Goal: Navigation & Orientation: Understand site structure

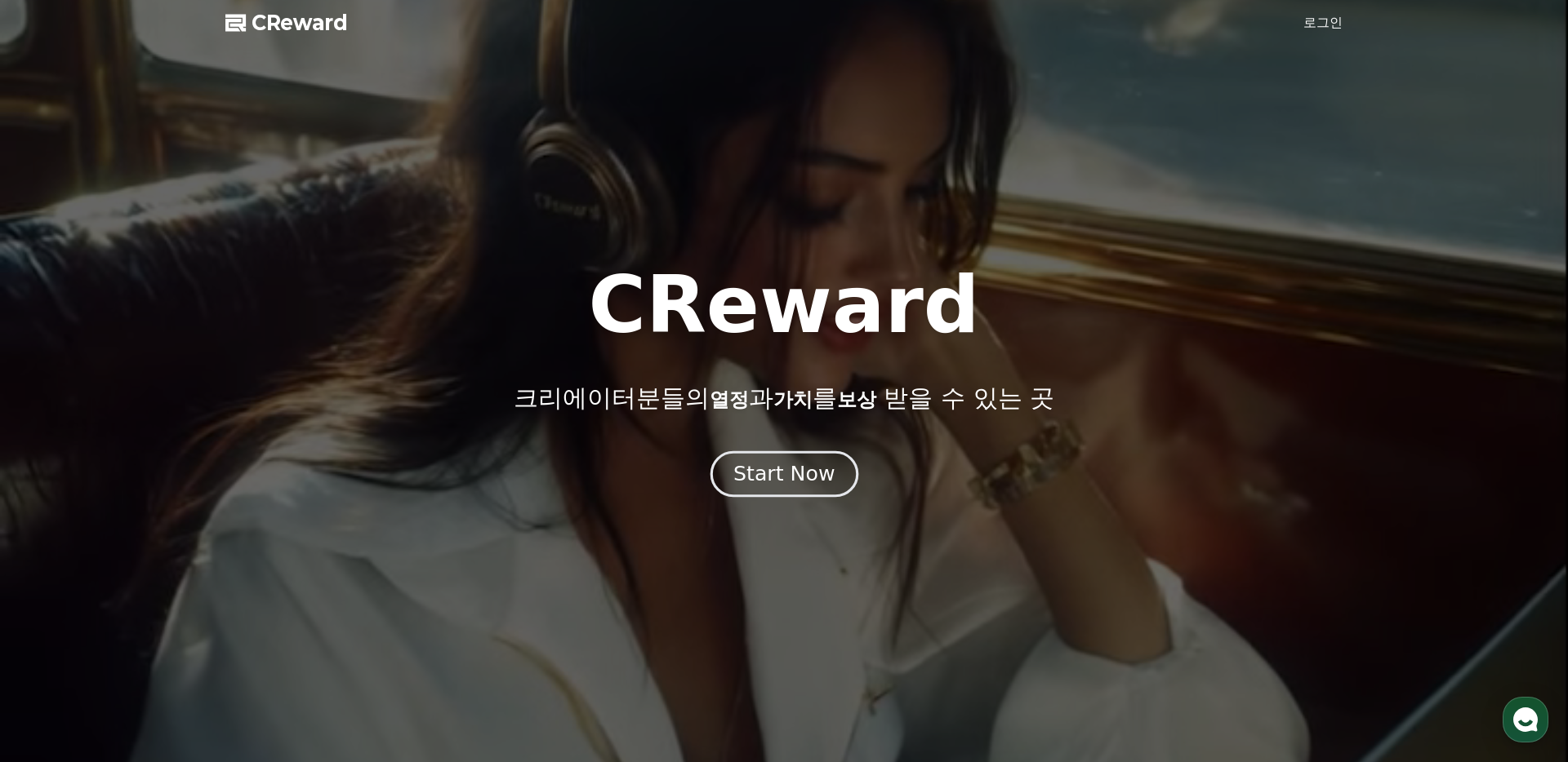
click at [723, 479] on button "Start Now" at bounding box center [783, 475] width 148 height 47
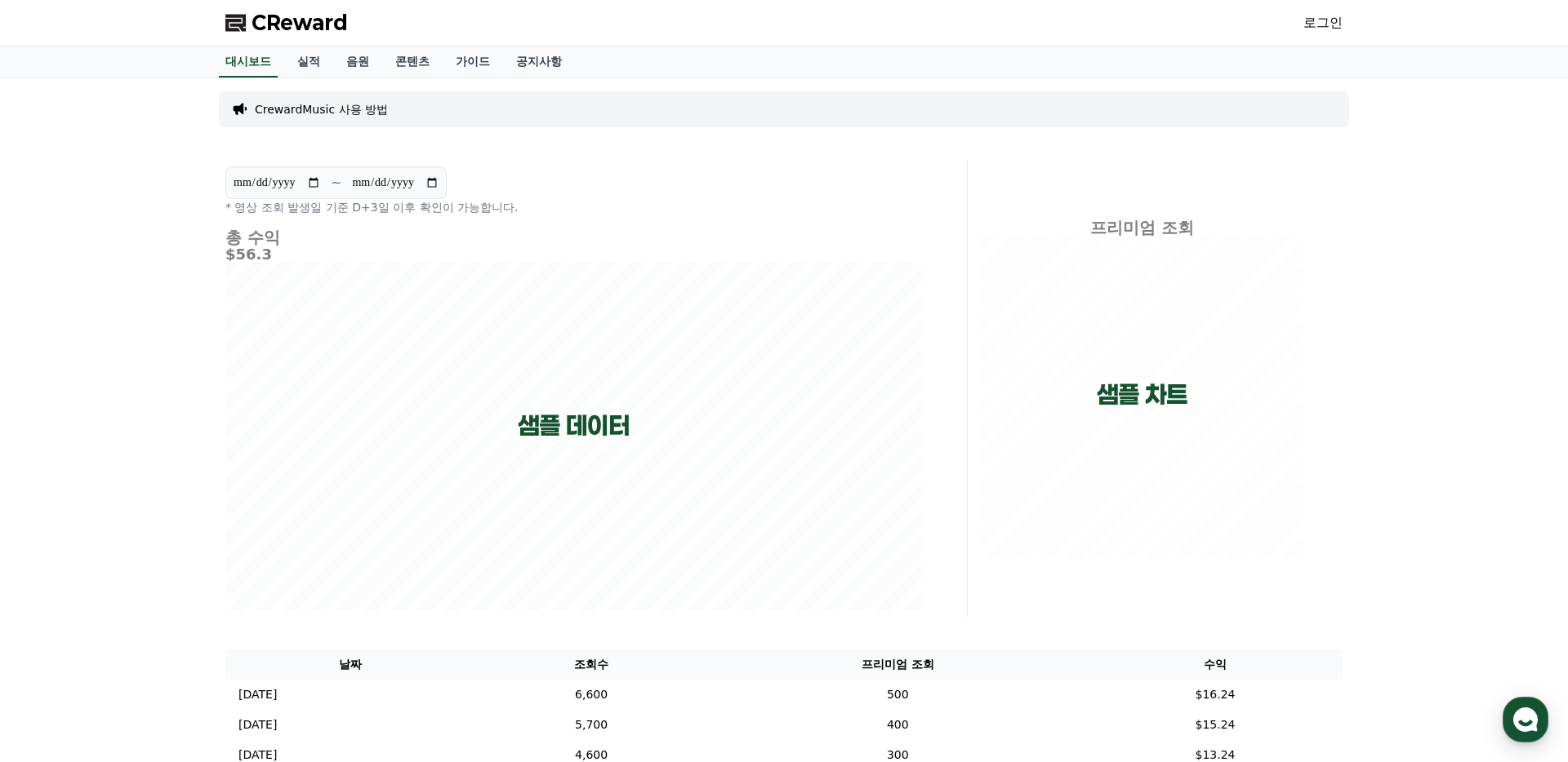
click at [1324, 20] on link "로그인" at bounding box center [1323, 23] width 39 height 20
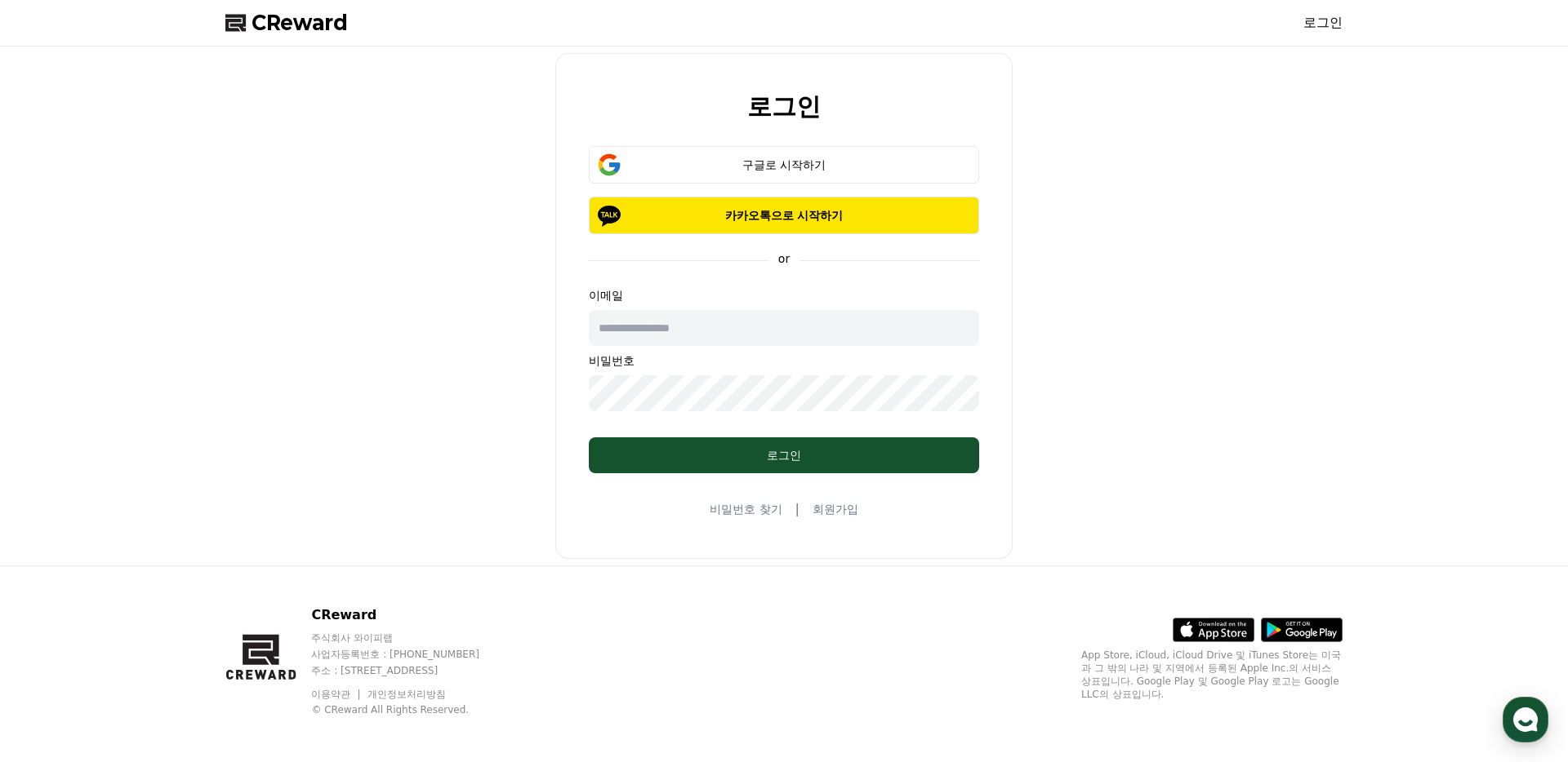
click at [724, 335] on input "text" at bounding box center [783, 328] width 390 height 36
type input "**********"
click at [708, 329] on input "**********" at bounding box center [783, 328] width 390 height 36
drag, startPoint x: 708, startPoint y: 340, endPoint x: 189, endPoint y: 317, distance: 519.5
click at [189, 317] on div "**********" at bounding box center [784, 306] width 1568 height 519
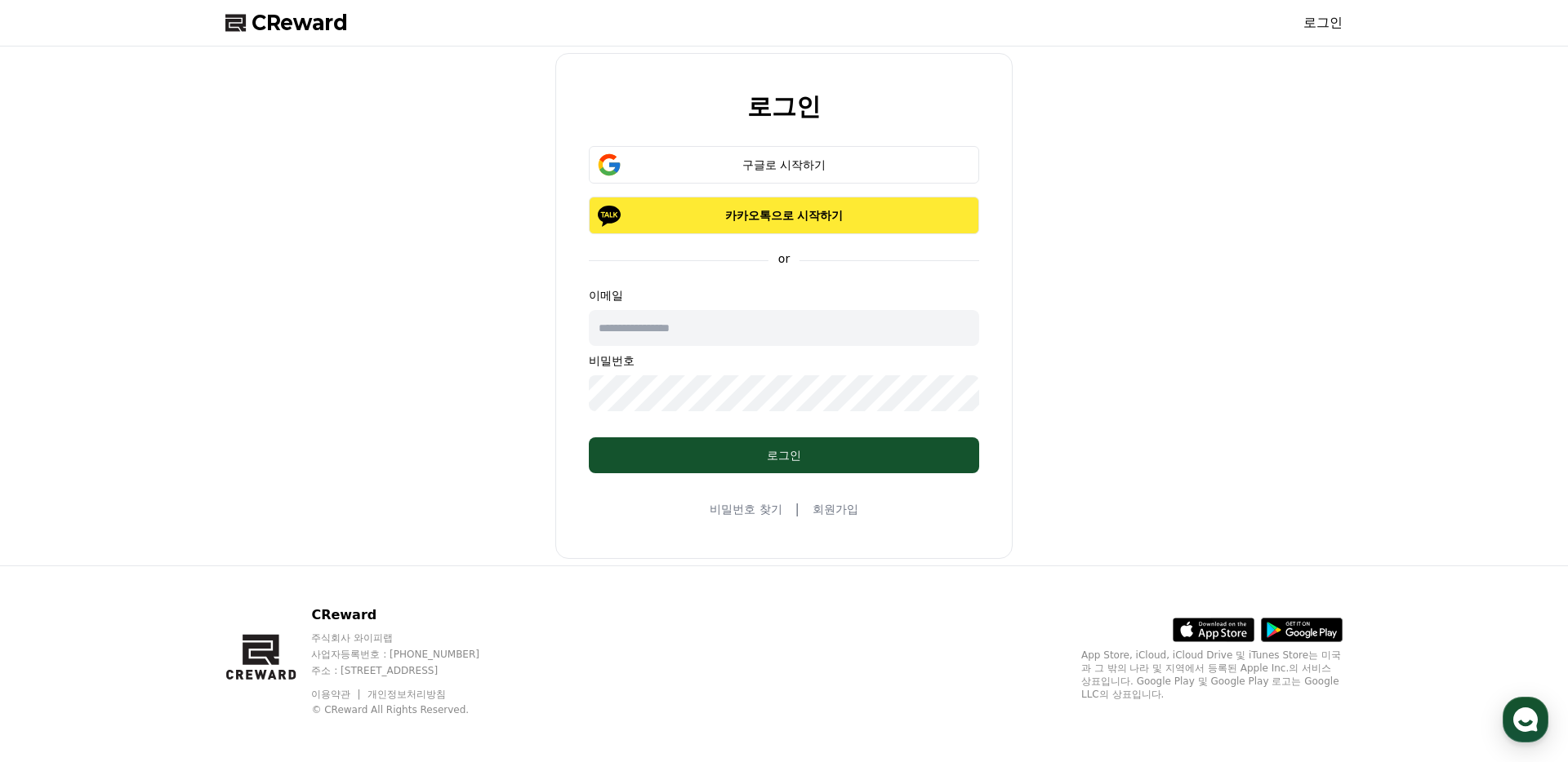
click at [858, 212] on p "카카오톡으로 시작하기" at bounding box center [784, 215] width 343 height 16
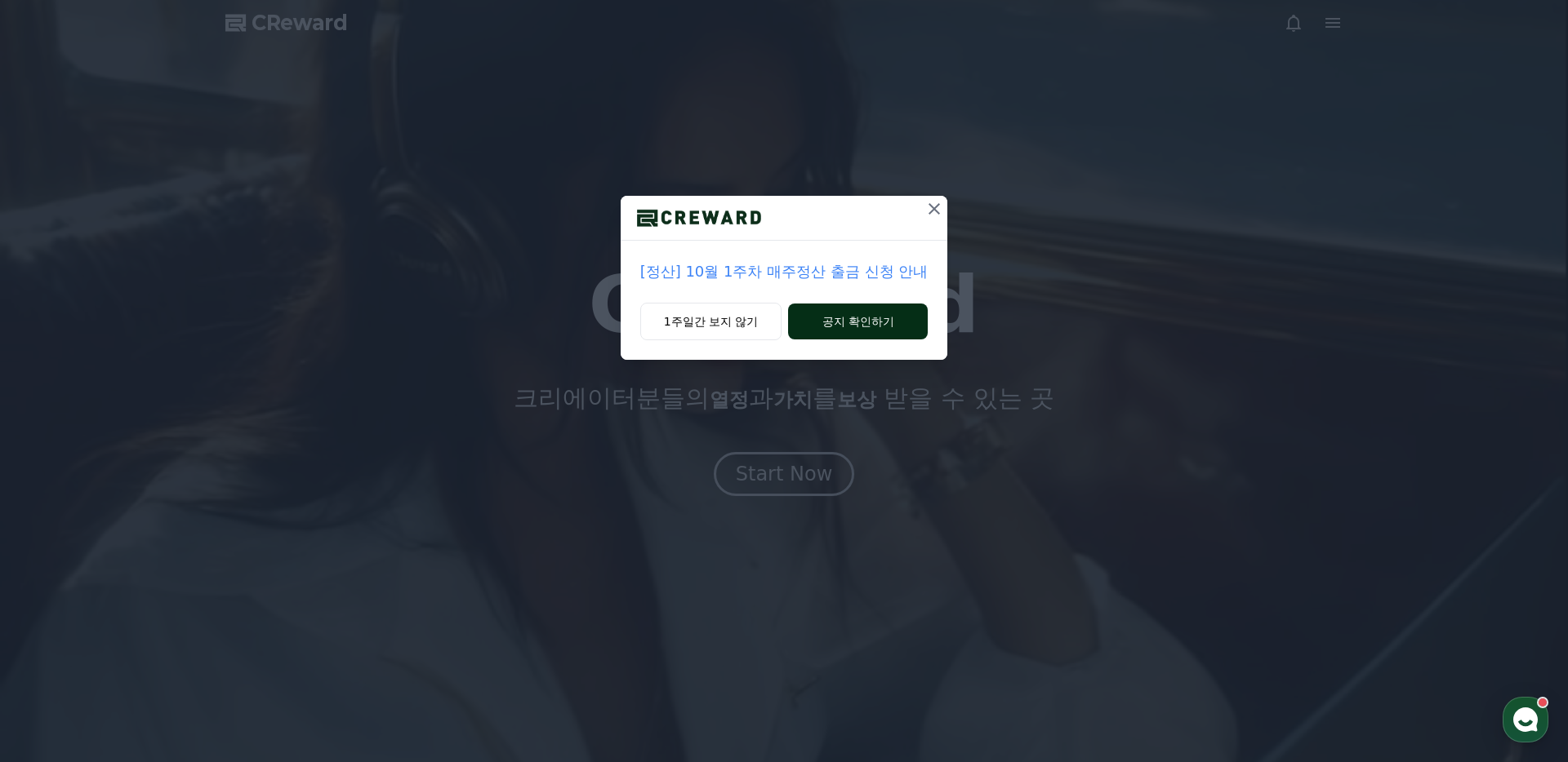
click at [839, 322] on button "공지 확인하기" at bounding box center [858, 322] width 140 height 36
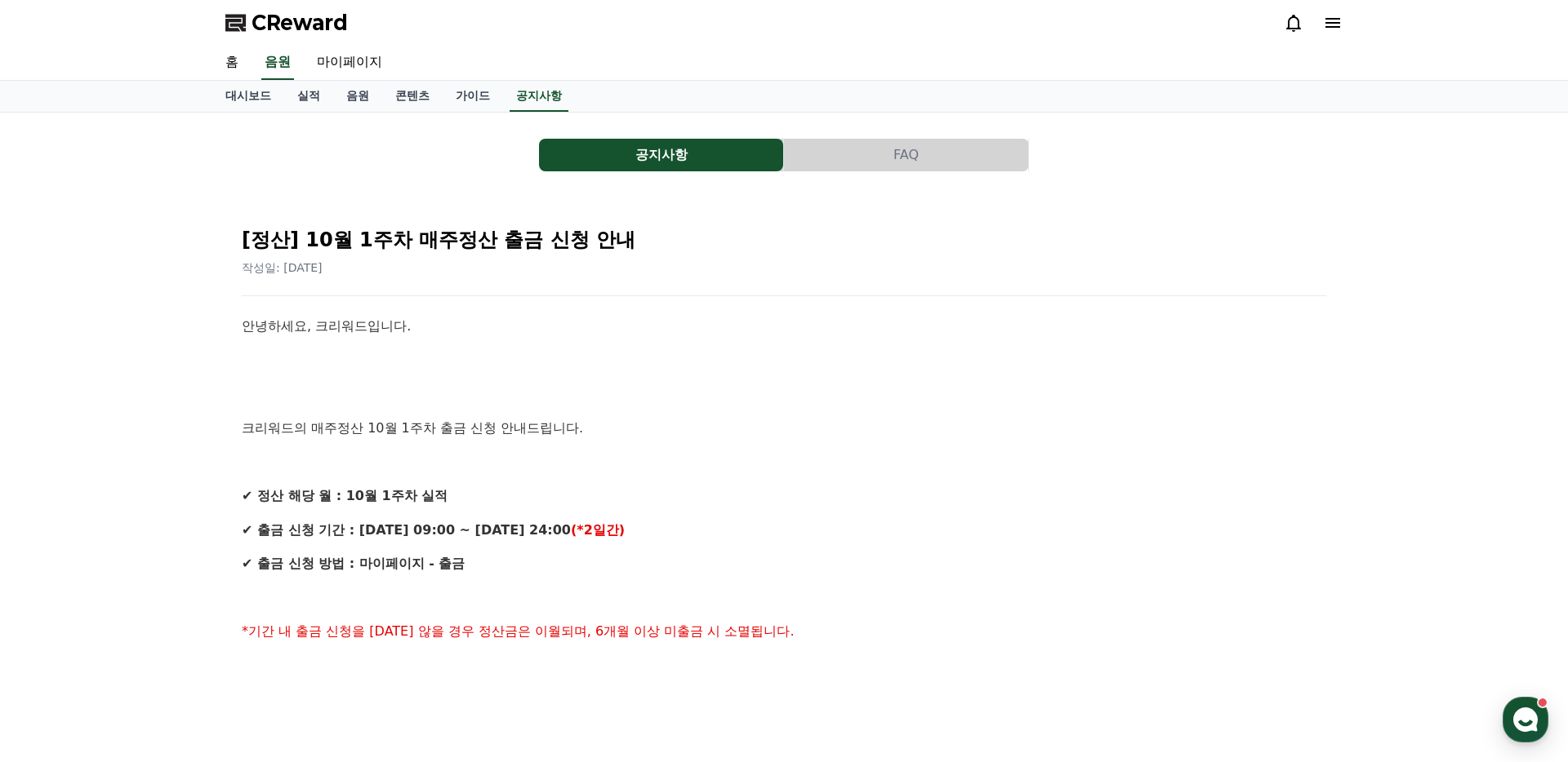
scroll to position [4, 0]
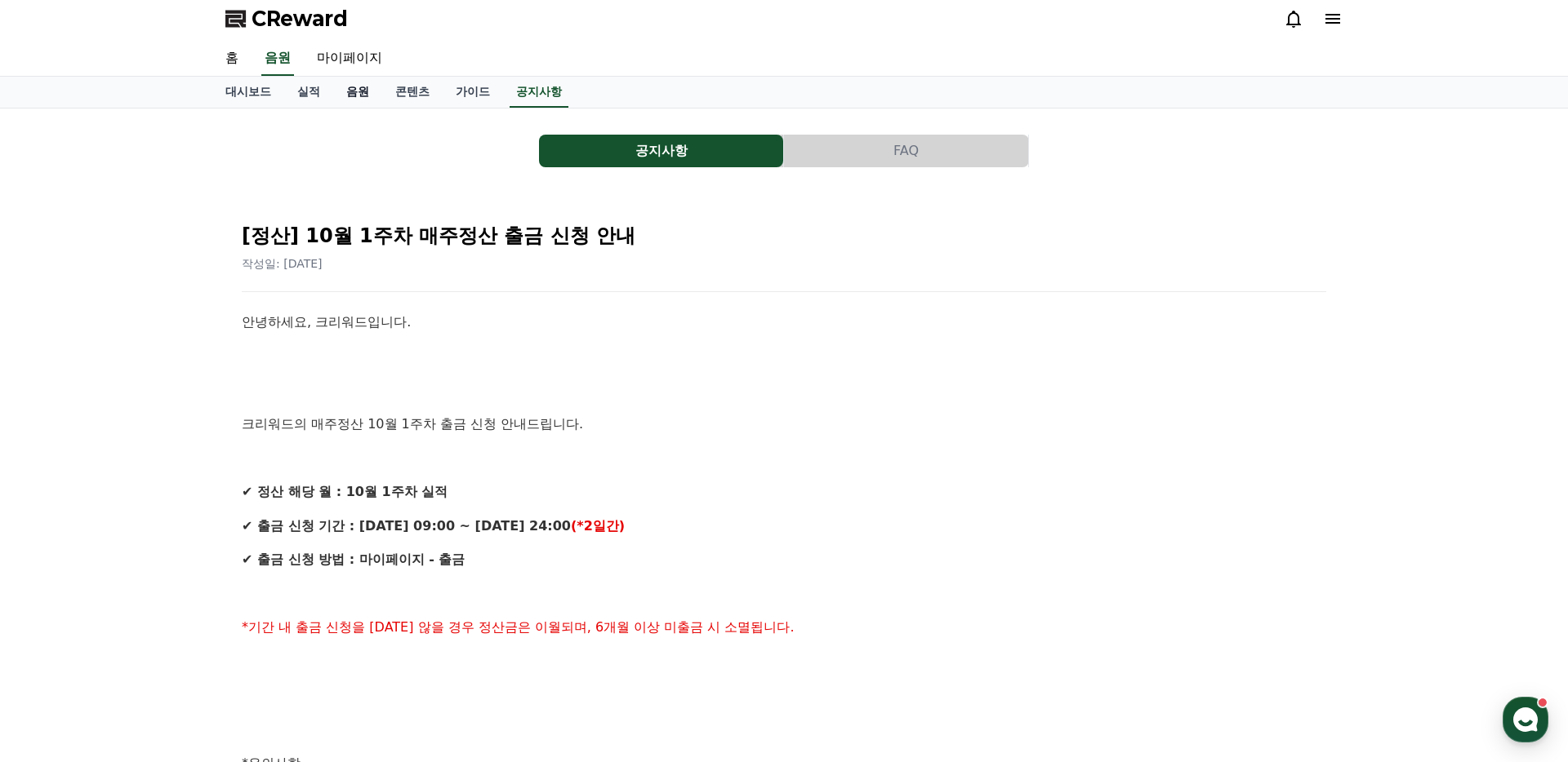
click at [348, 91] on link "음원" at bounding box center [357, 92] width 49 height 31
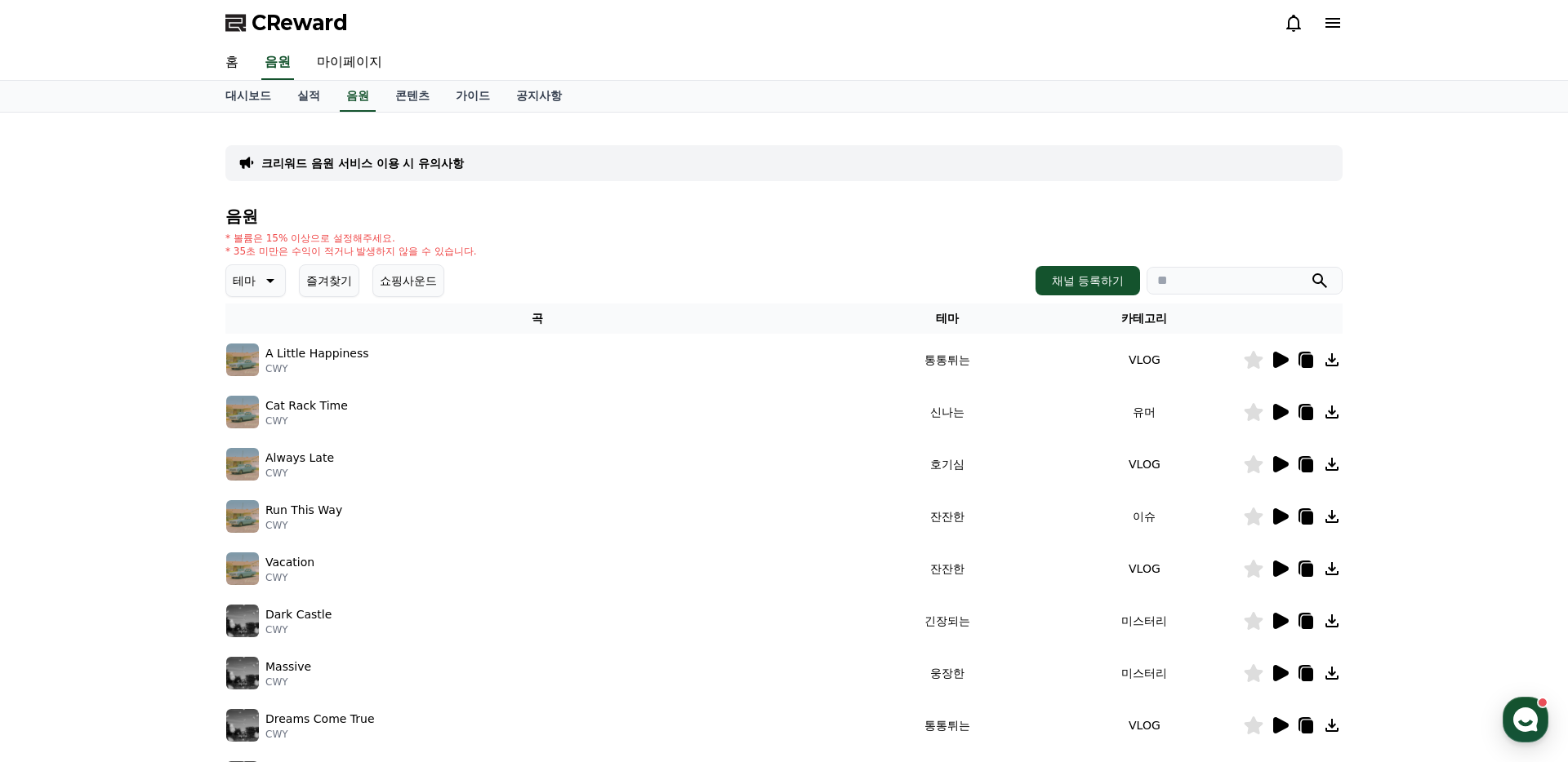
click at [564, 258] on div "음원 * 볼륨은 15% 이상으로 설정해주세요. * 35초 미만은 수익이 적거나 발생하지 않을 수 있습니다. 테마 즐겨찾기 쇼핑사운드 채널 등록…" at bounding box center [784, 548] width 1118 height 681
click at [304, 102] on link "실적" at bounding box center [309, 96] width 49 height 31
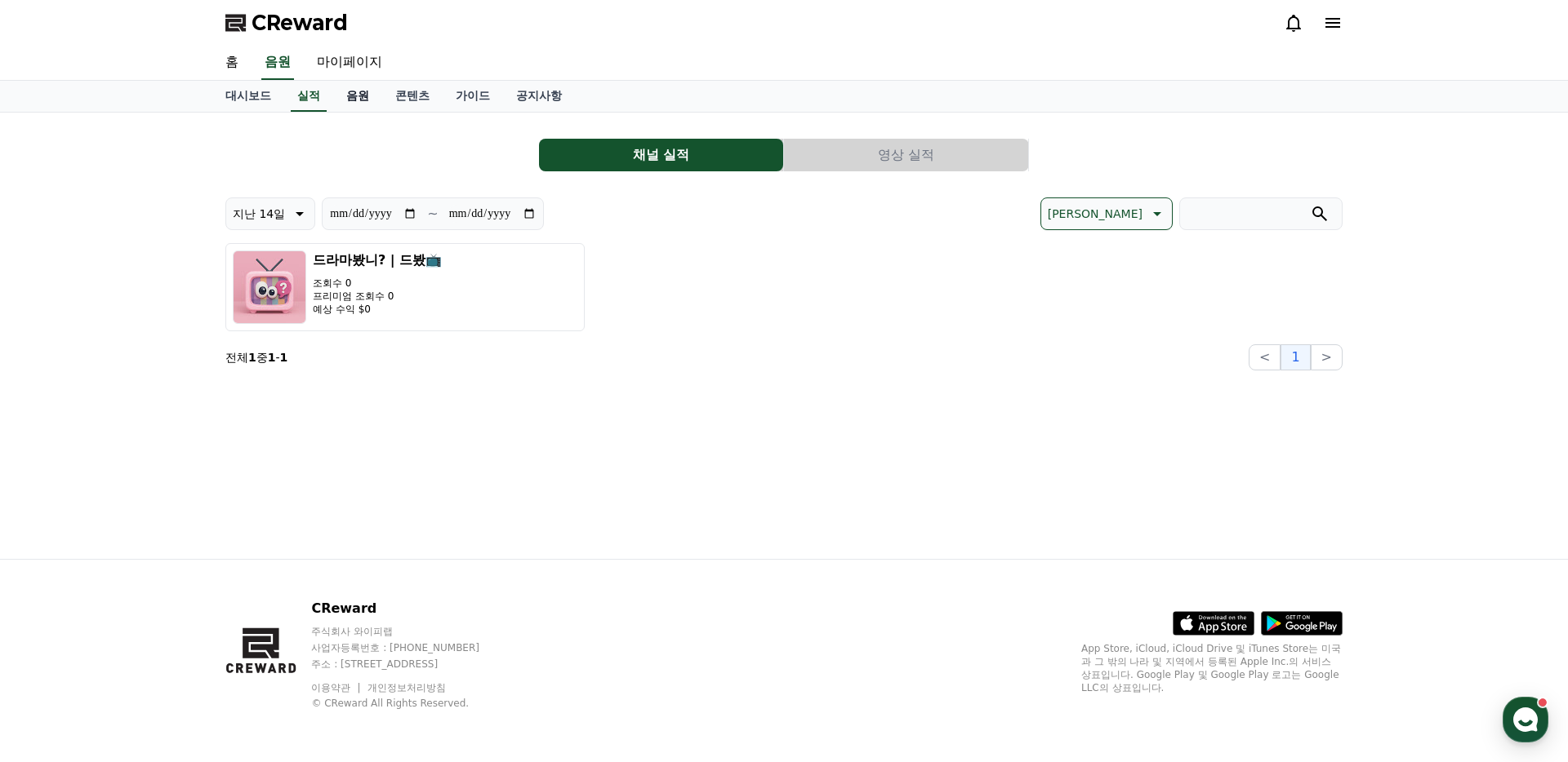
click at [355, 98] on link "음원" at bounding box center [357, 96] width 49 height 31
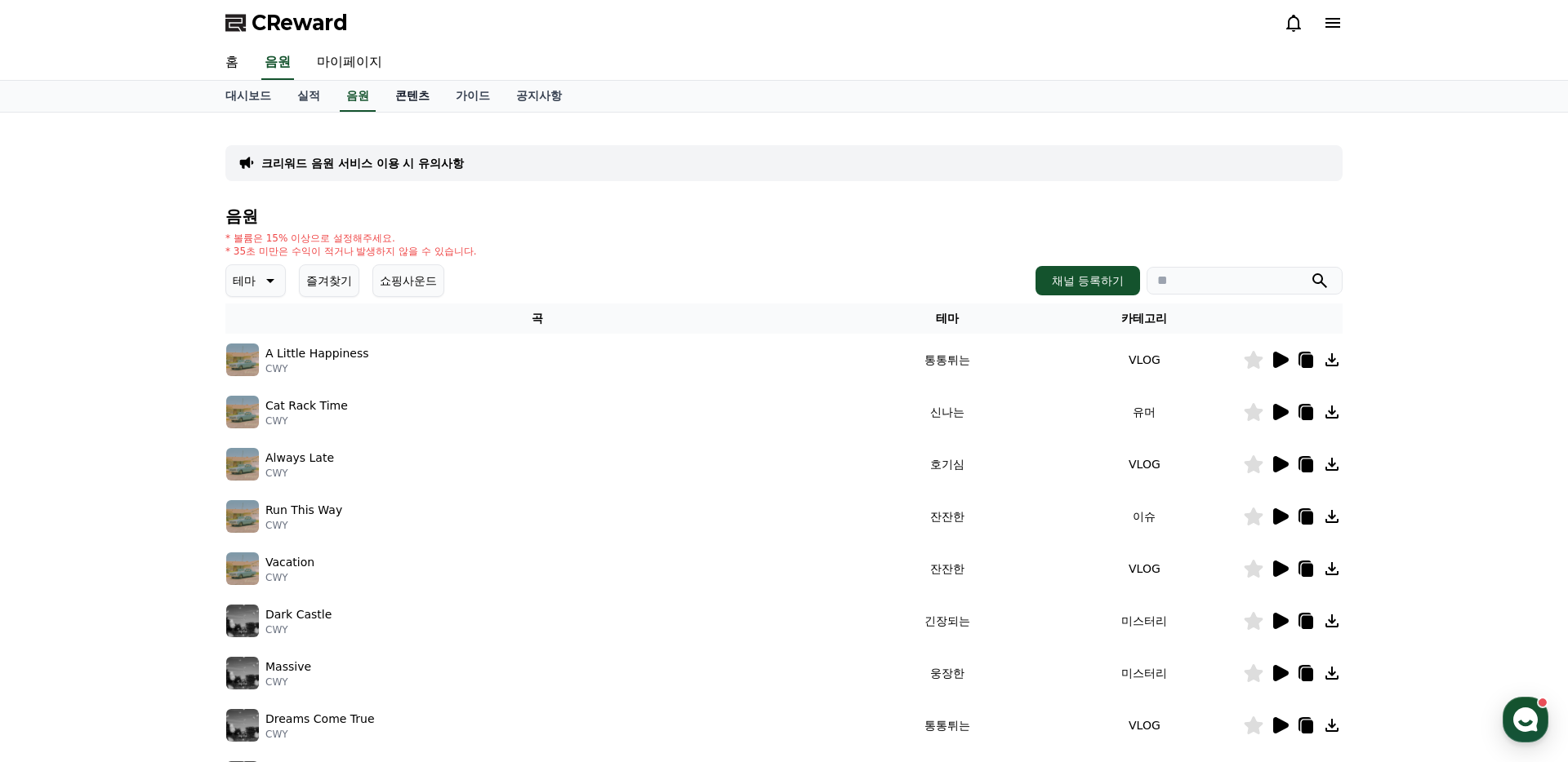
click at [399, 100] on link "콘텐츠" at bounding box center [412, 96] width 60 height 31
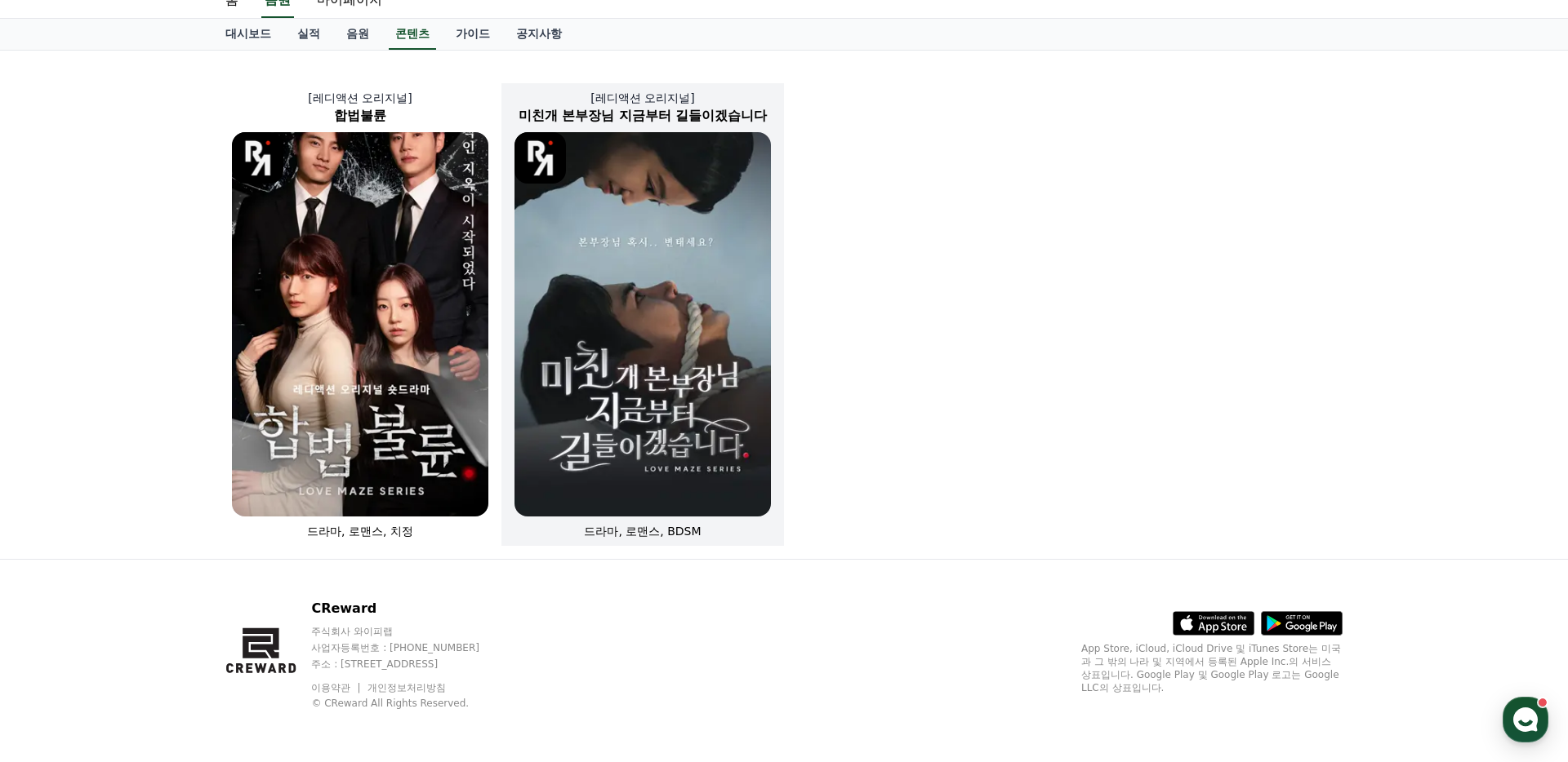
scroll to position [59, 0]
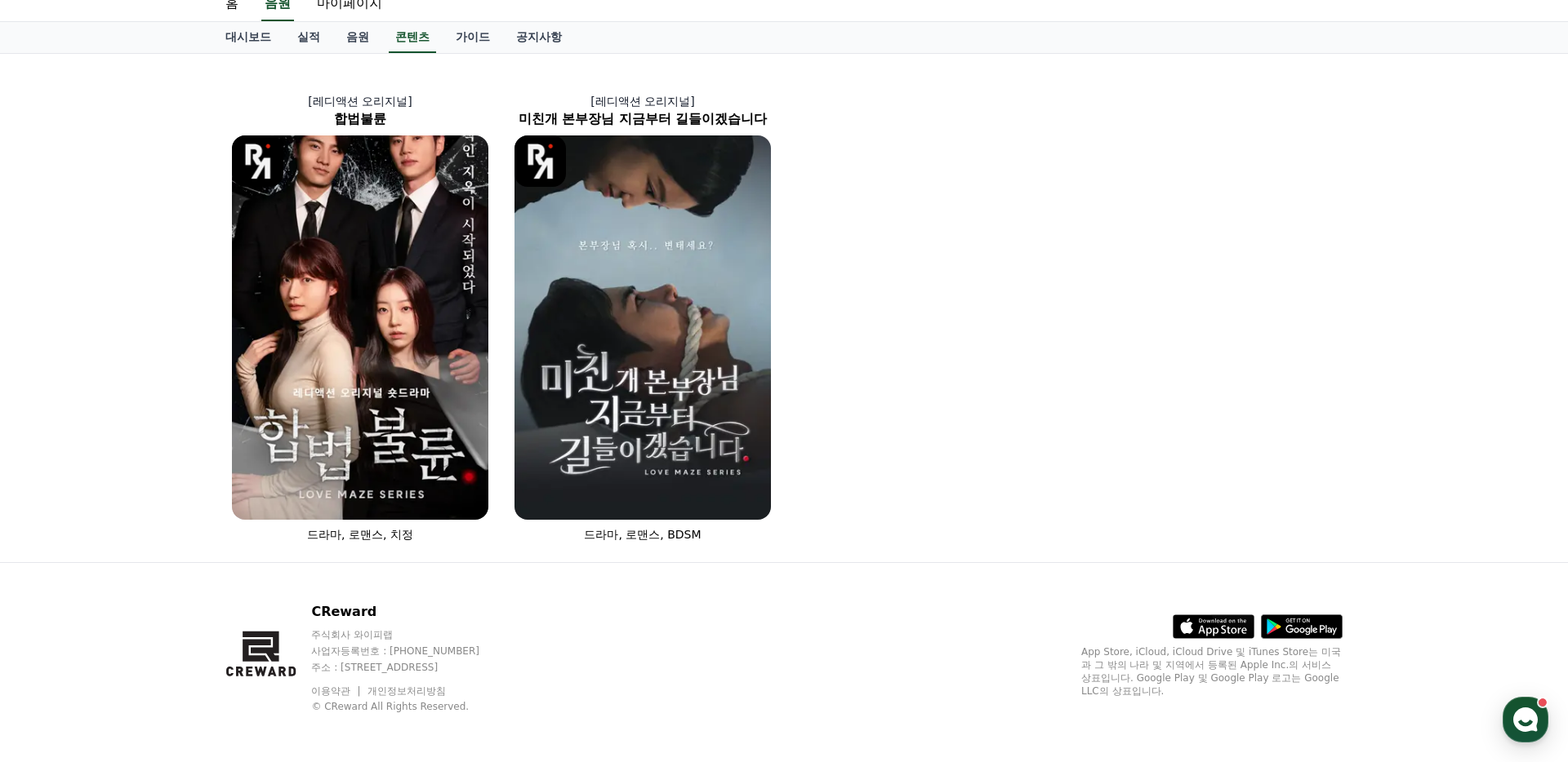
click at [217, 385] on div "[레디액션 오리지널] 합법불륜 드라마, 로맨스, 치정 [레디액션 오리지널] 미친개 본부장님 지금부터 길들이겠습니다 드라마, 로맨스, BDSM" at bounding box center [784, 307] width 1144 height 508
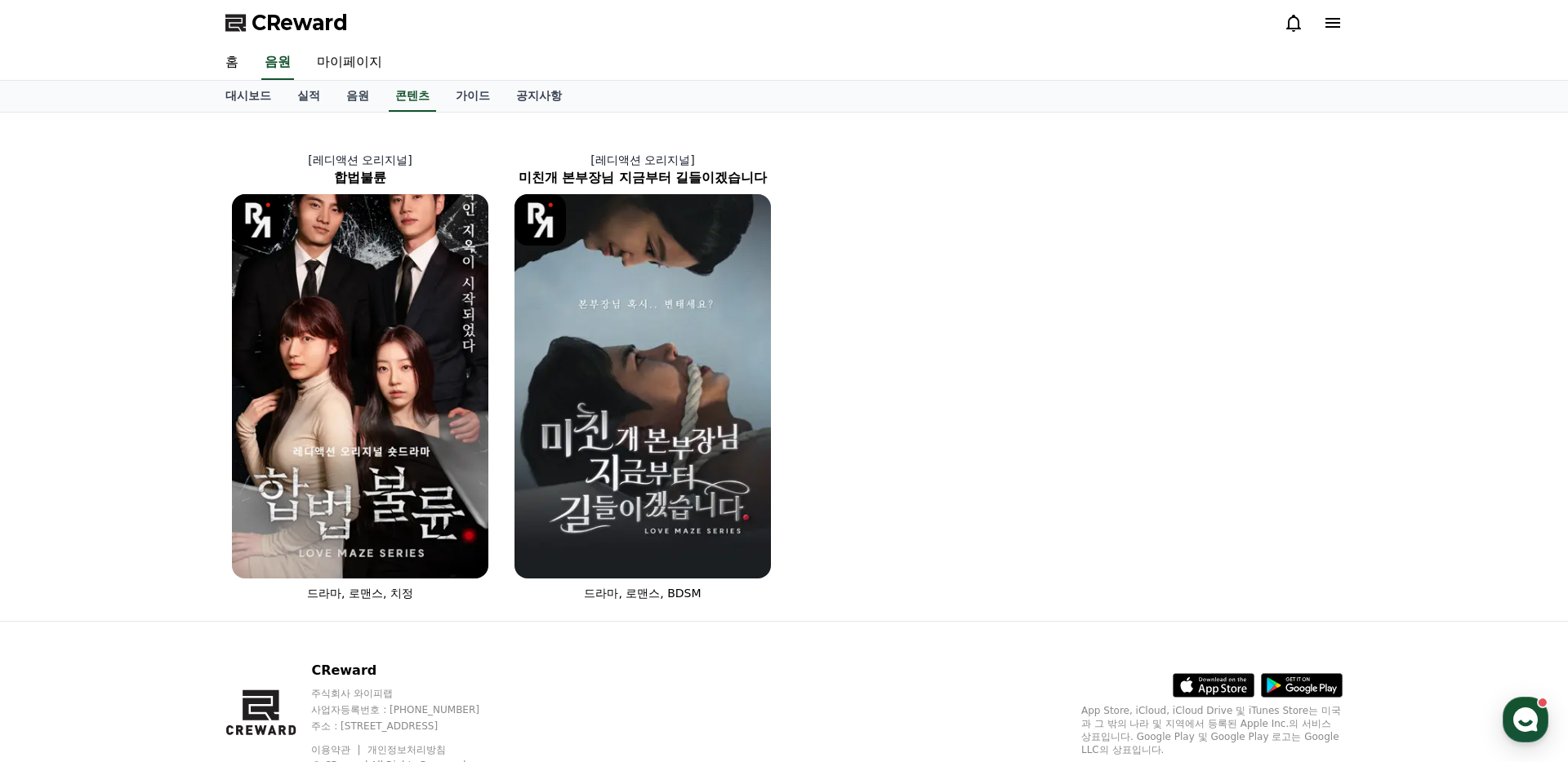
click at [272, 26] on span "CReward" at bounding box center [299, 22] width 96 height 26
